Goal: Transaction & Acquisition: Purchase product/service

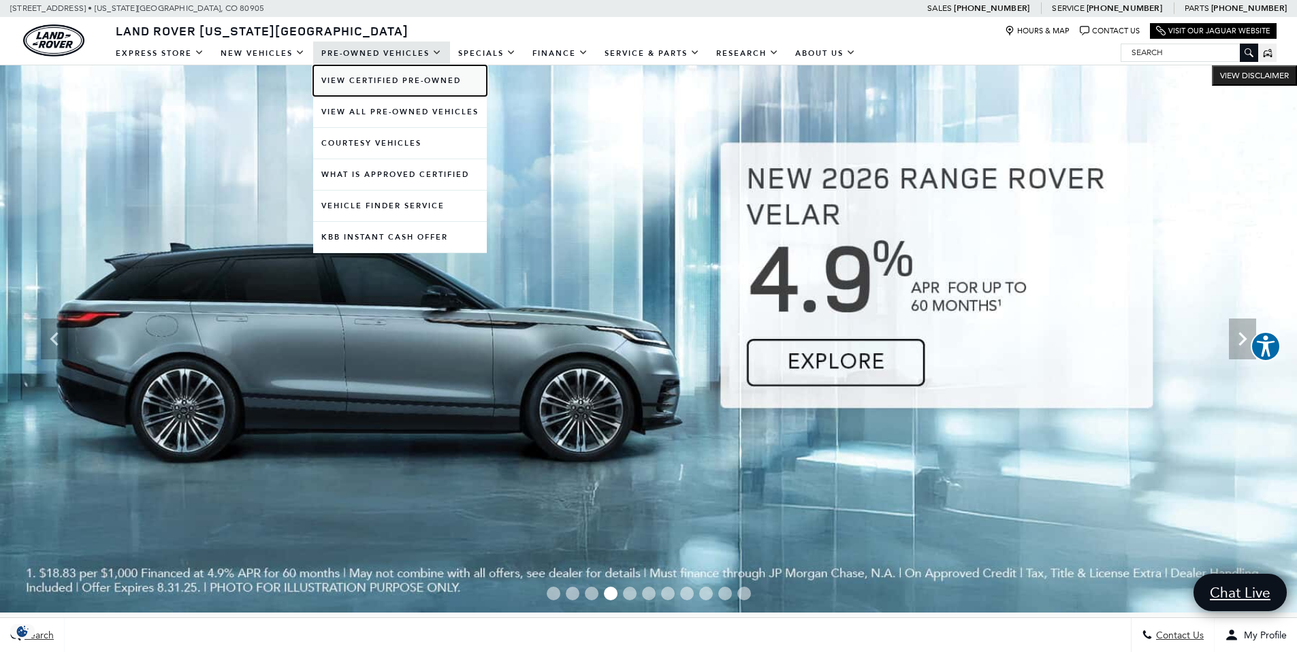
click at [356, 83] on link "View Certified Pre-Owned" at bounding box center [400, 80] width 174 height 31
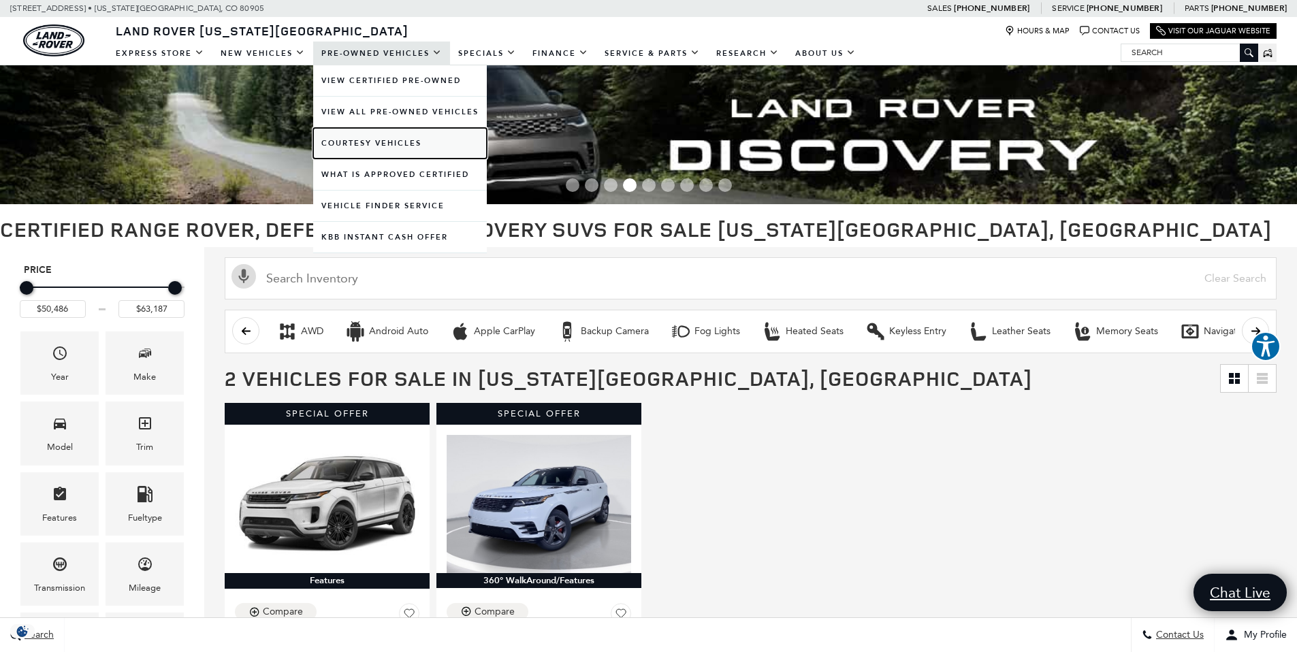
click at [381, 142] on link "Courtesy Vehicles" at bounding box center [400, 143] width 174 height 31
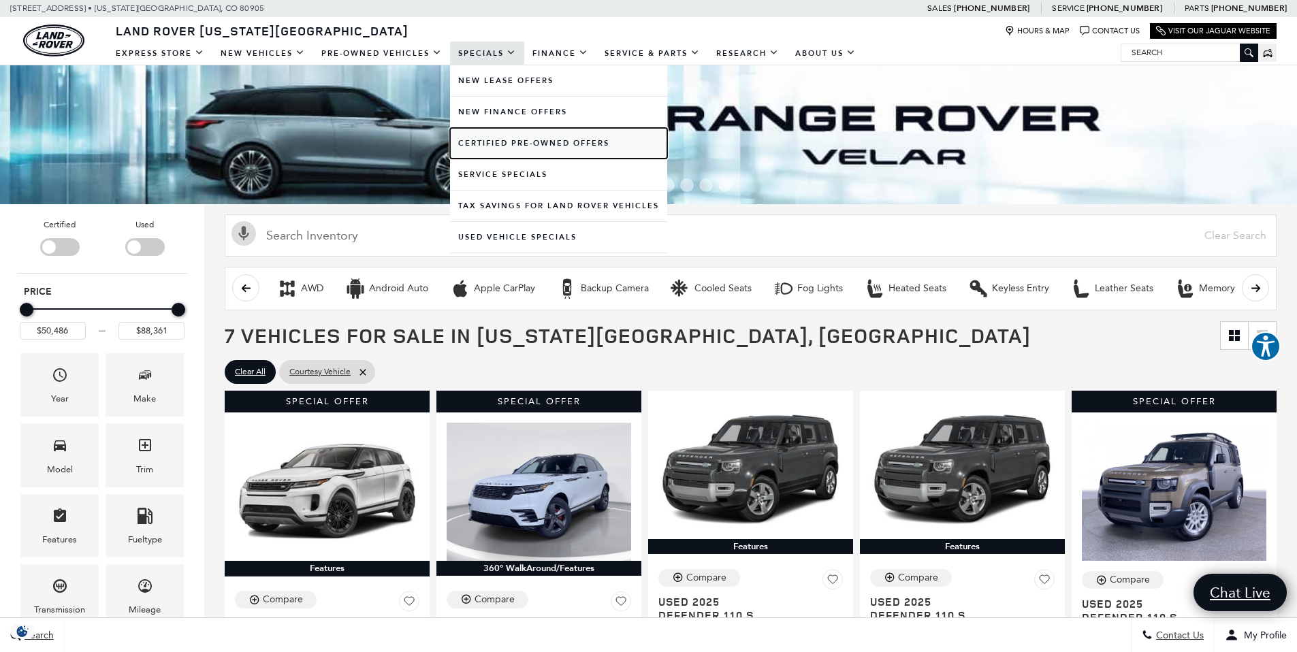
click at [503, 147] on link "Certified Pre-Owned Offers" at bounding box center [558, 143] width 217 height 31
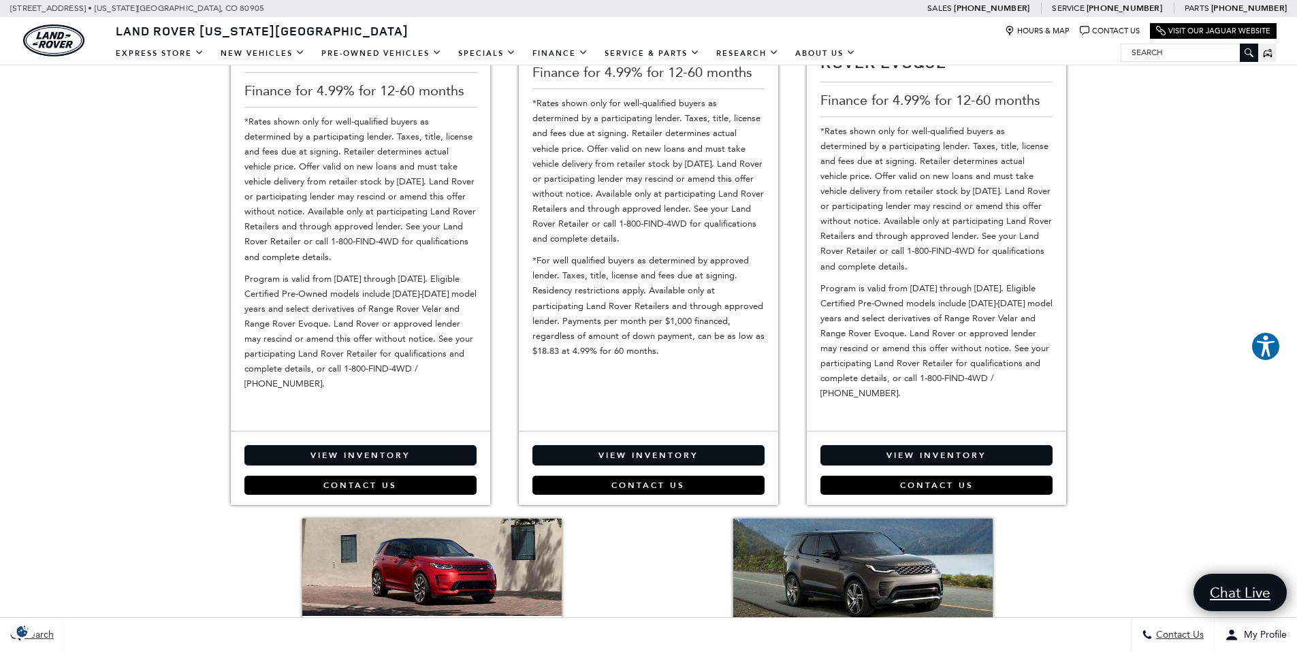
scroll to position [176, 0]
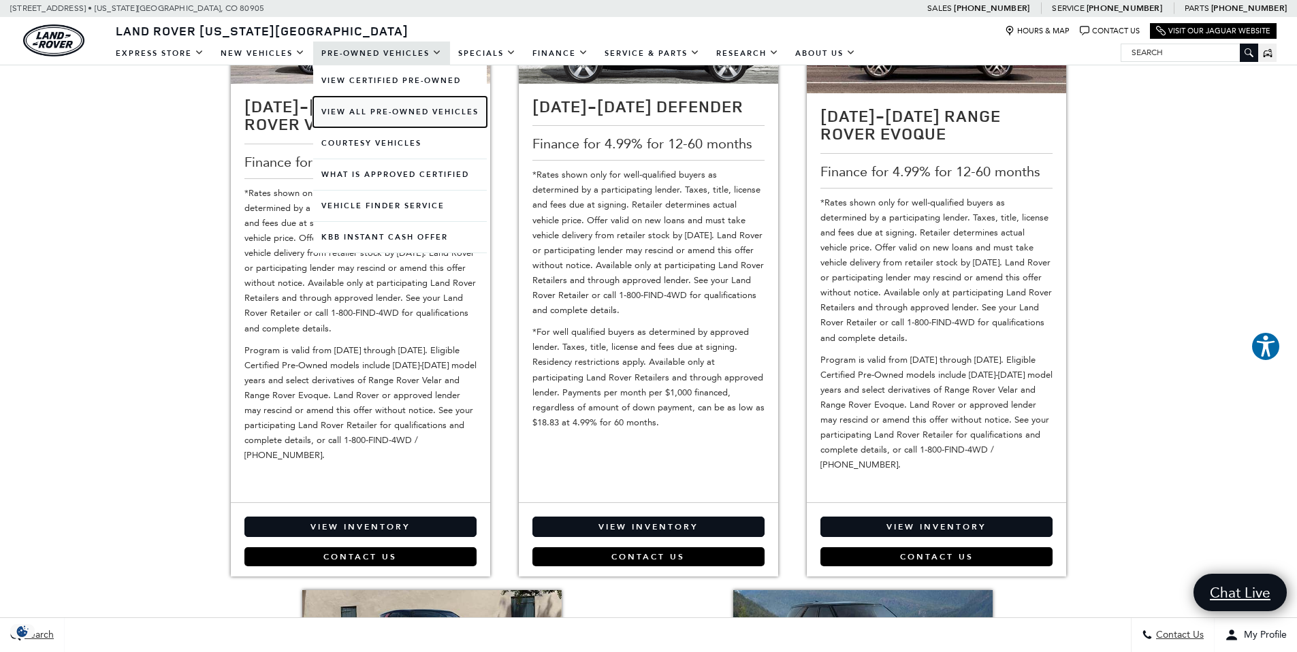
click at [390, 110] on link "View All Pre-Owned Vehicles" at bounding box center [400, 112] width 174 height 31
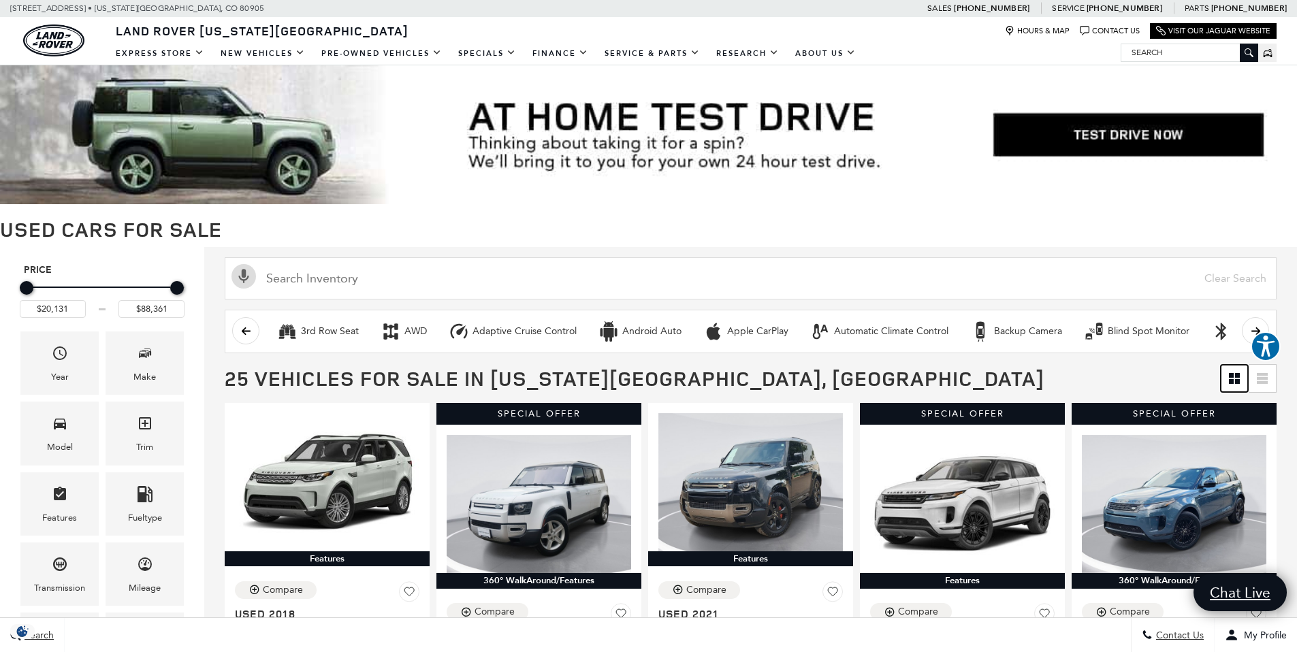
click at [1240, 381] on icon "Grid View" at bounding box center [1237, 381] width 5 height 5
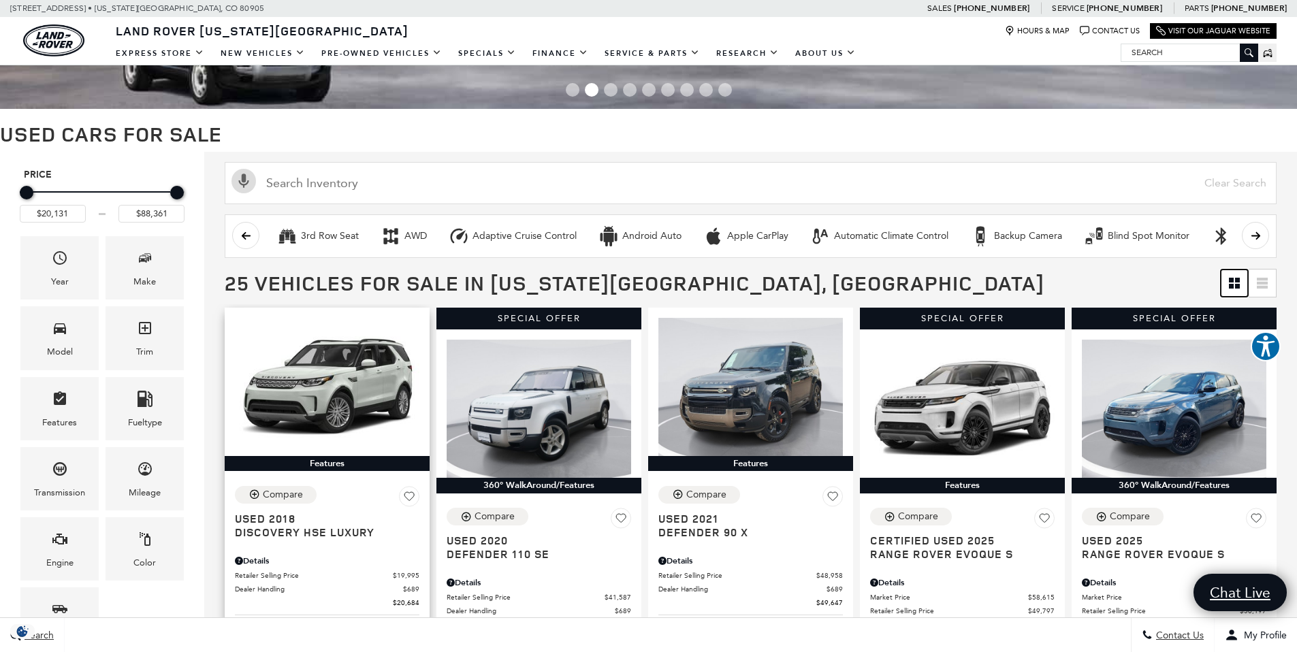
scroll to position [97, 0]
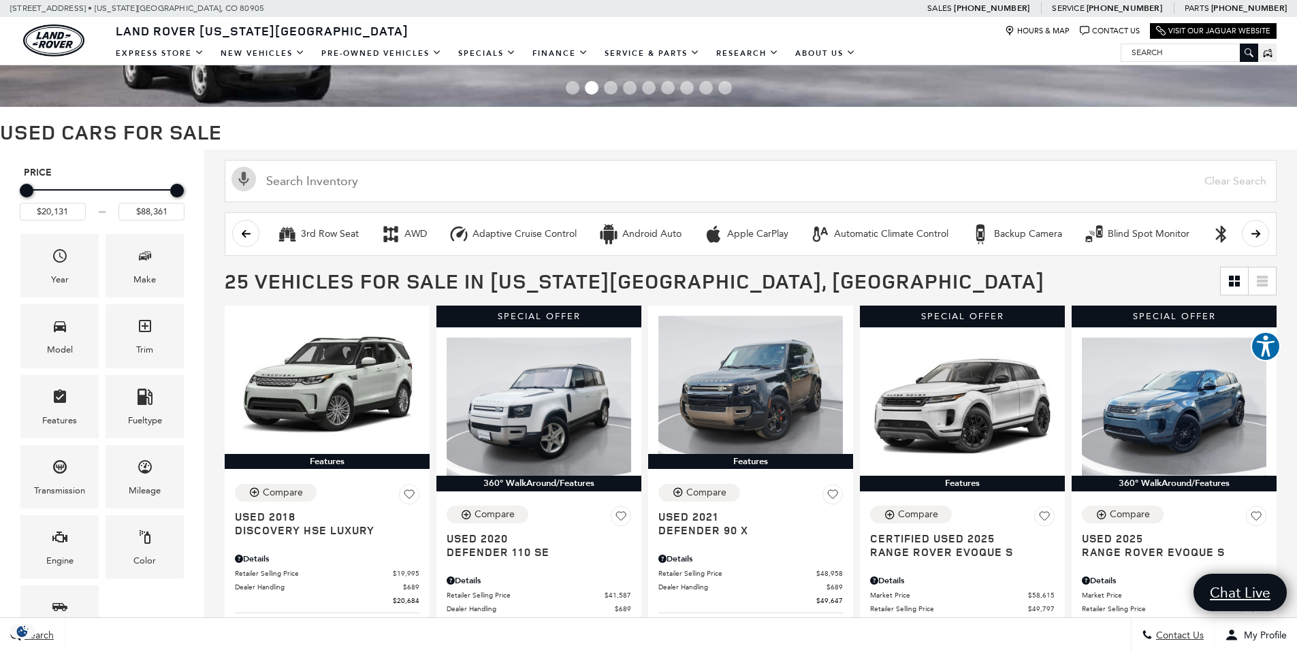
click at [1260, 233] on icon "scroll right" at bounding box center [1255, 233] width 9 height 7
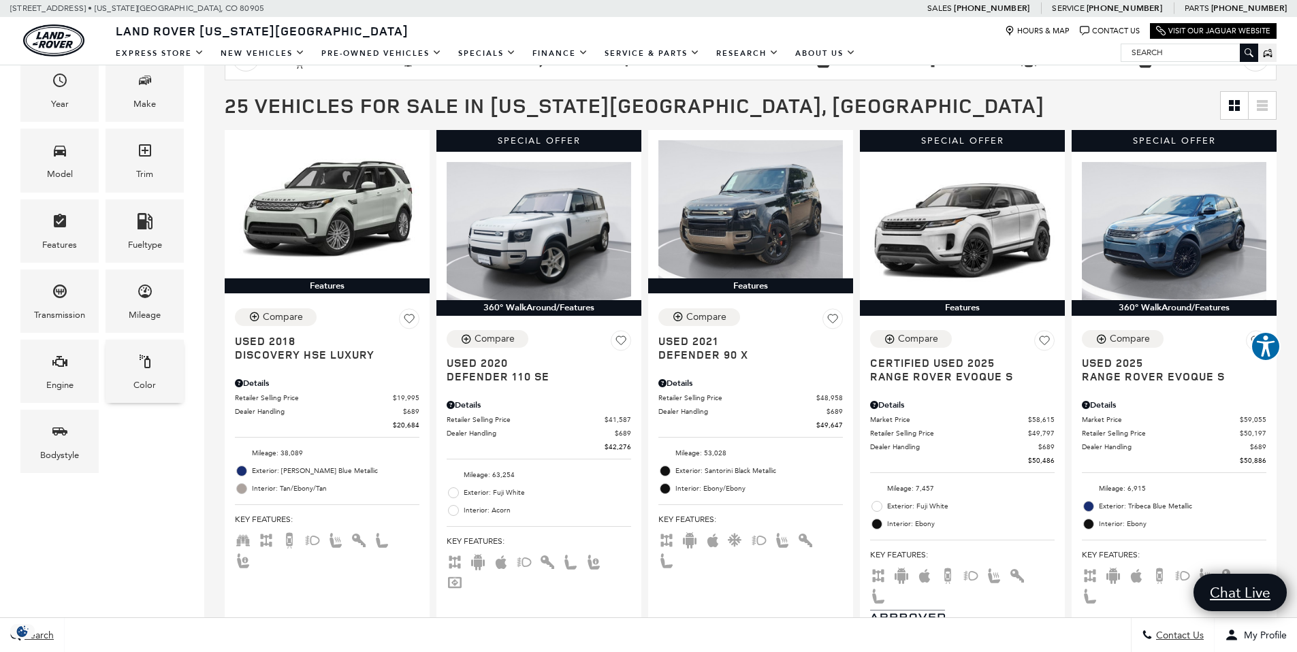
scroll to position [0, 0]
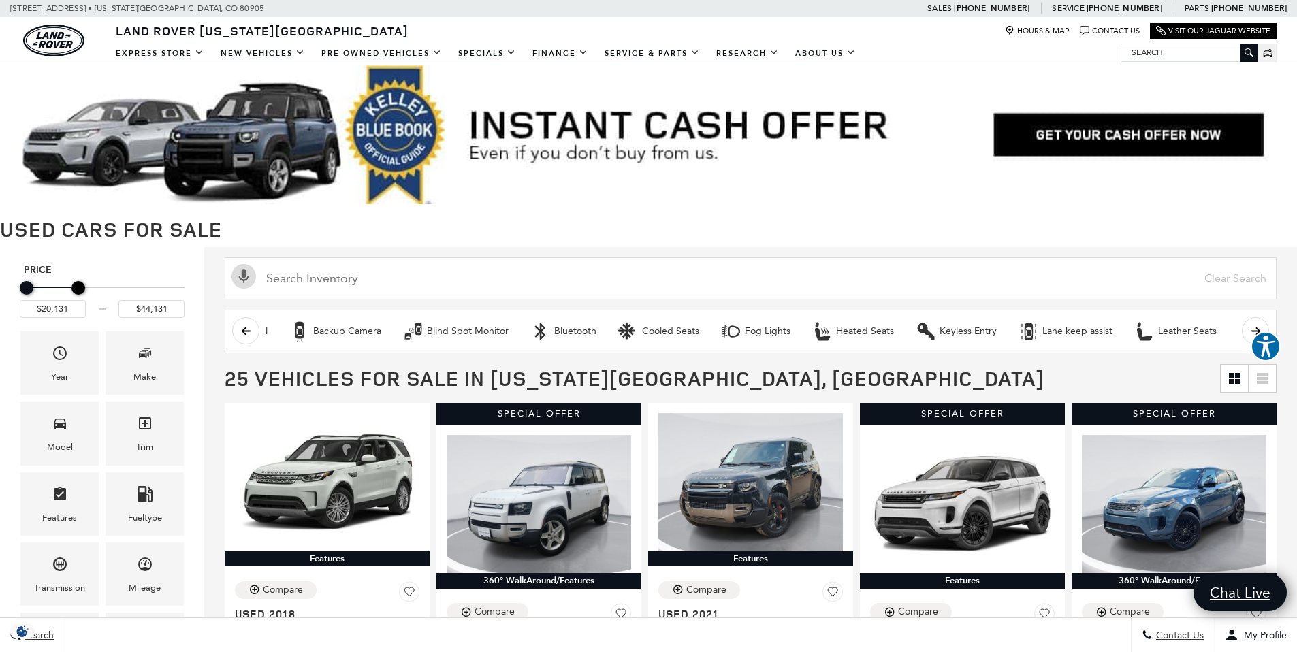
type input "$44,631"
drag, startPoint x: 173, startPoint y: 285, endPoint x: 78, endPoint y: 291, distance: 95.5
click at [77, 292] on div "Maximum Price" at bounding box center [81, 288] width 14 height 14
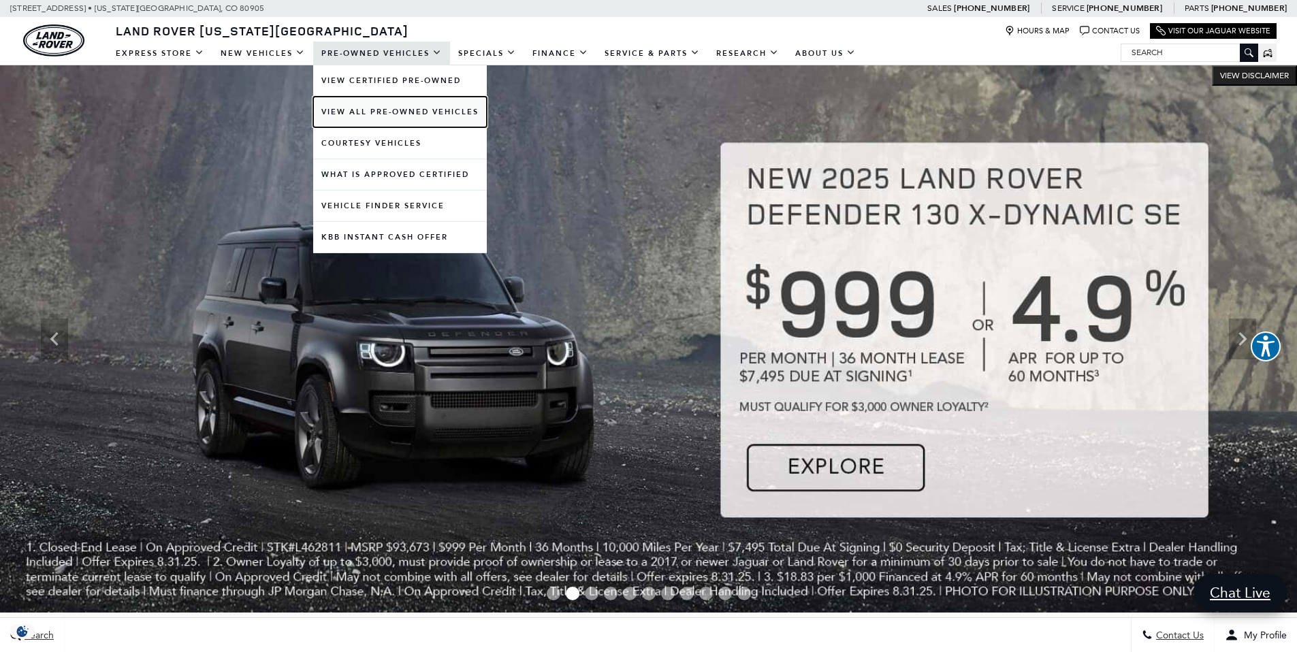
click at [358, 113] on link "View All Pre-Owned Vehicles" at bounding box center [400, 112] width 174 height 31
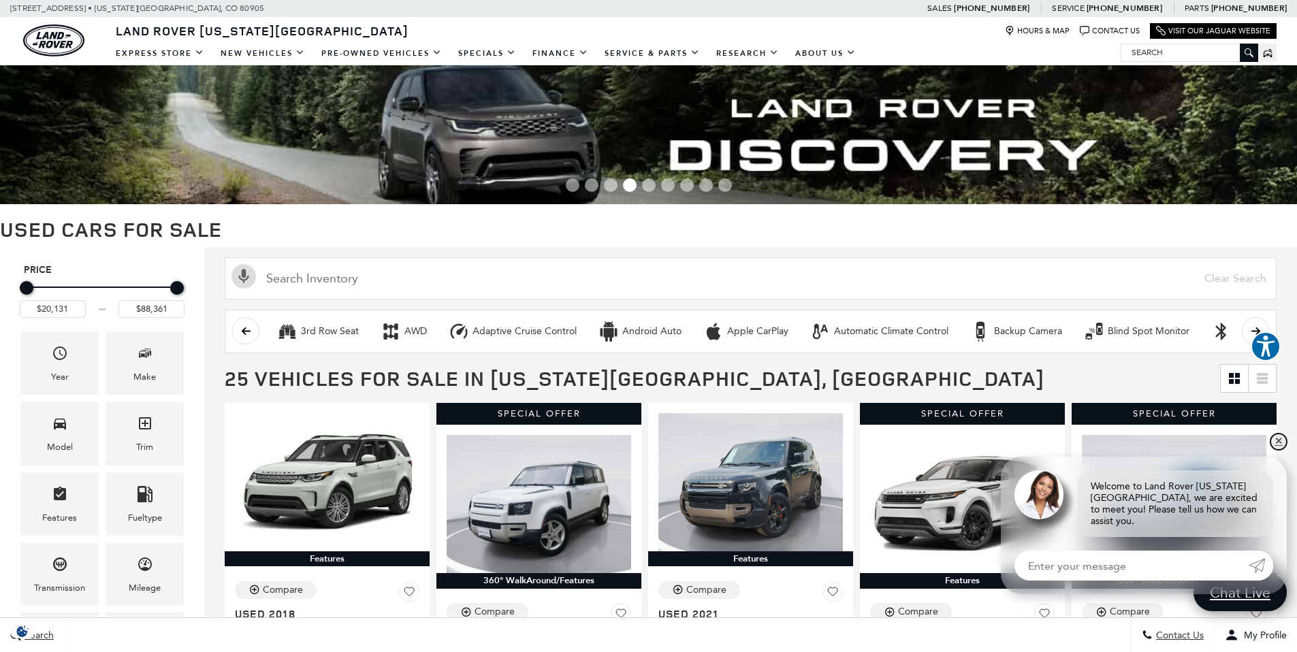
click at [1276, 450] on link "✕" at bounding box center [1279, 442] width 16 height 16
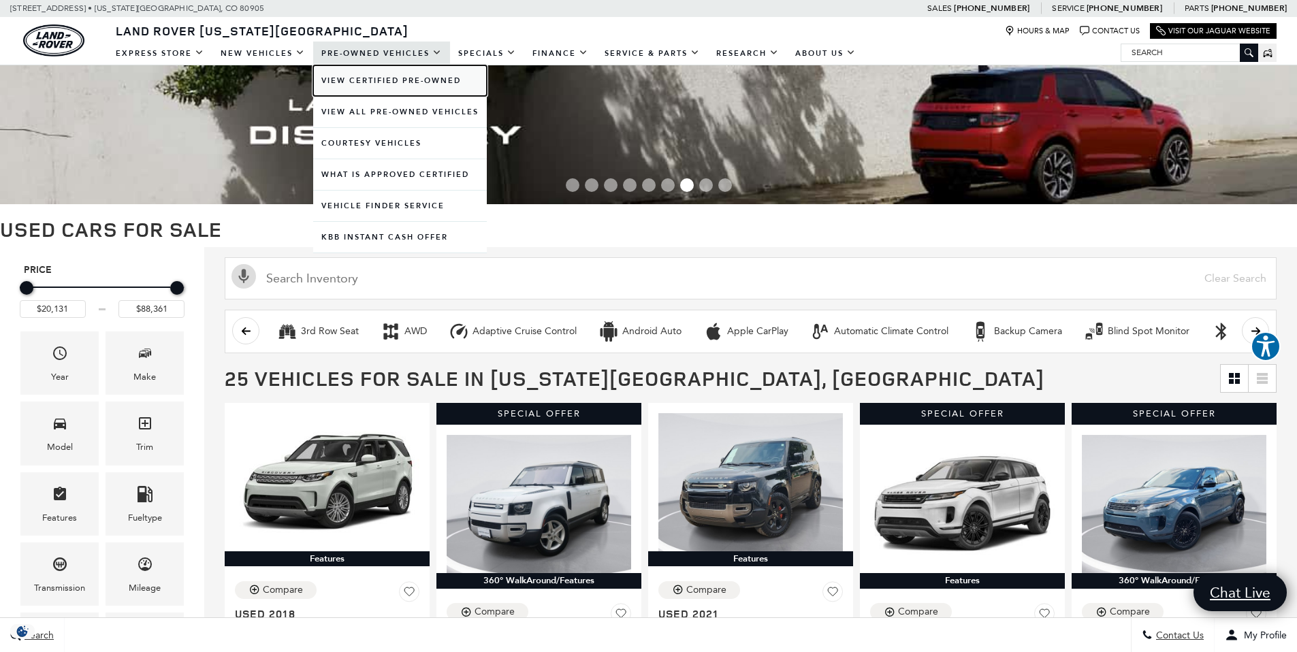
click at [403, 80] on link "View Certified Pre-Owned" at bounding box center [400, 80] width 174 height 31
